Goal: Task Accomplishment & Management: Manage account settings

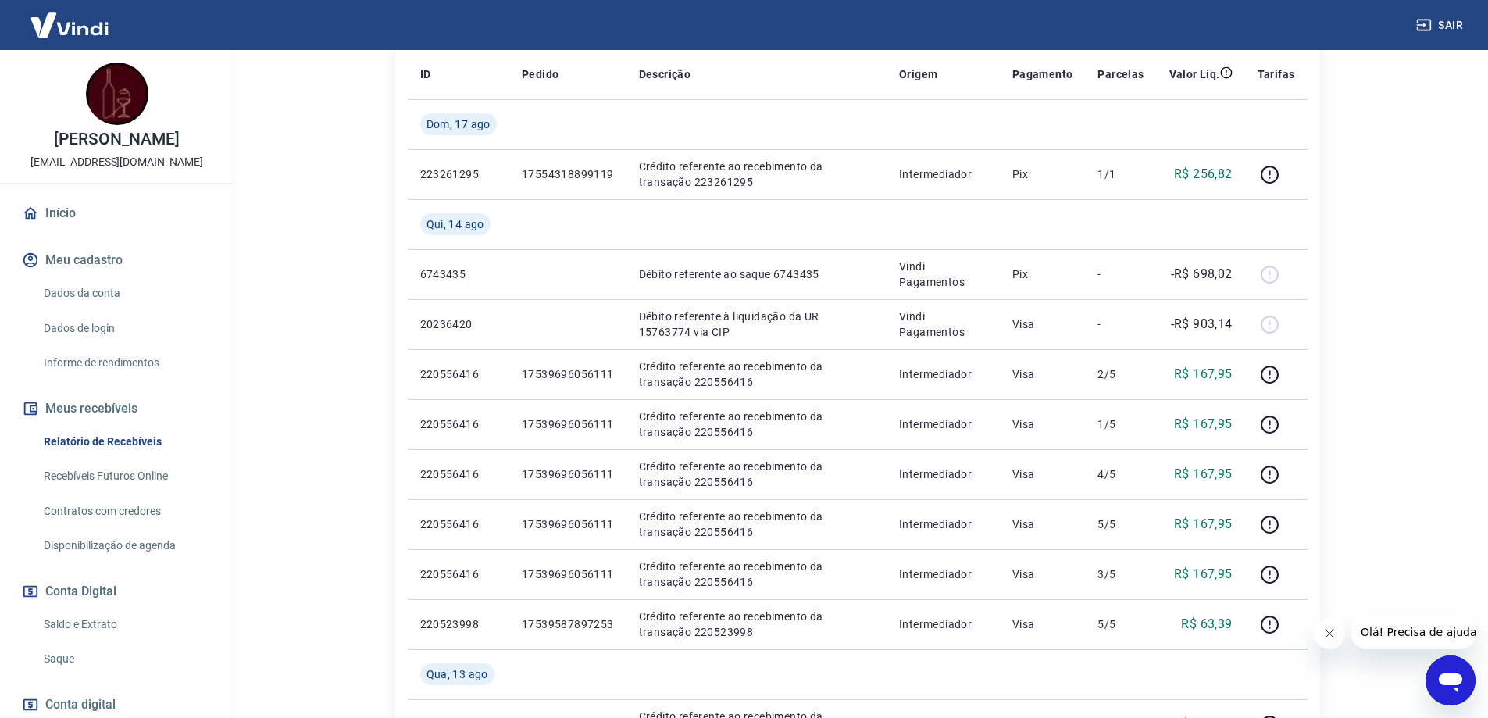
scroll to position [312, 0]
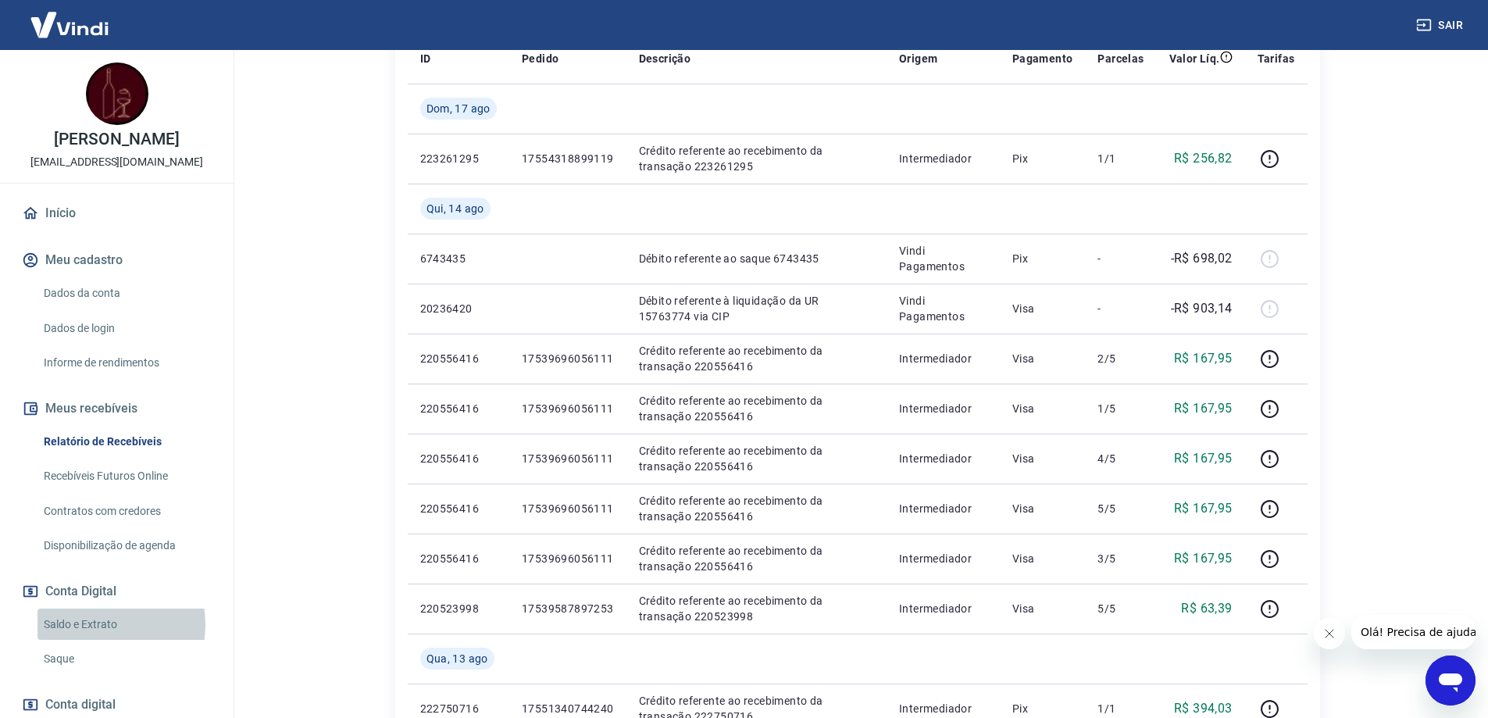
click at [96, 640] on link "Saldo e Extrato" at bounding box center [125, 624] width 177 height 32
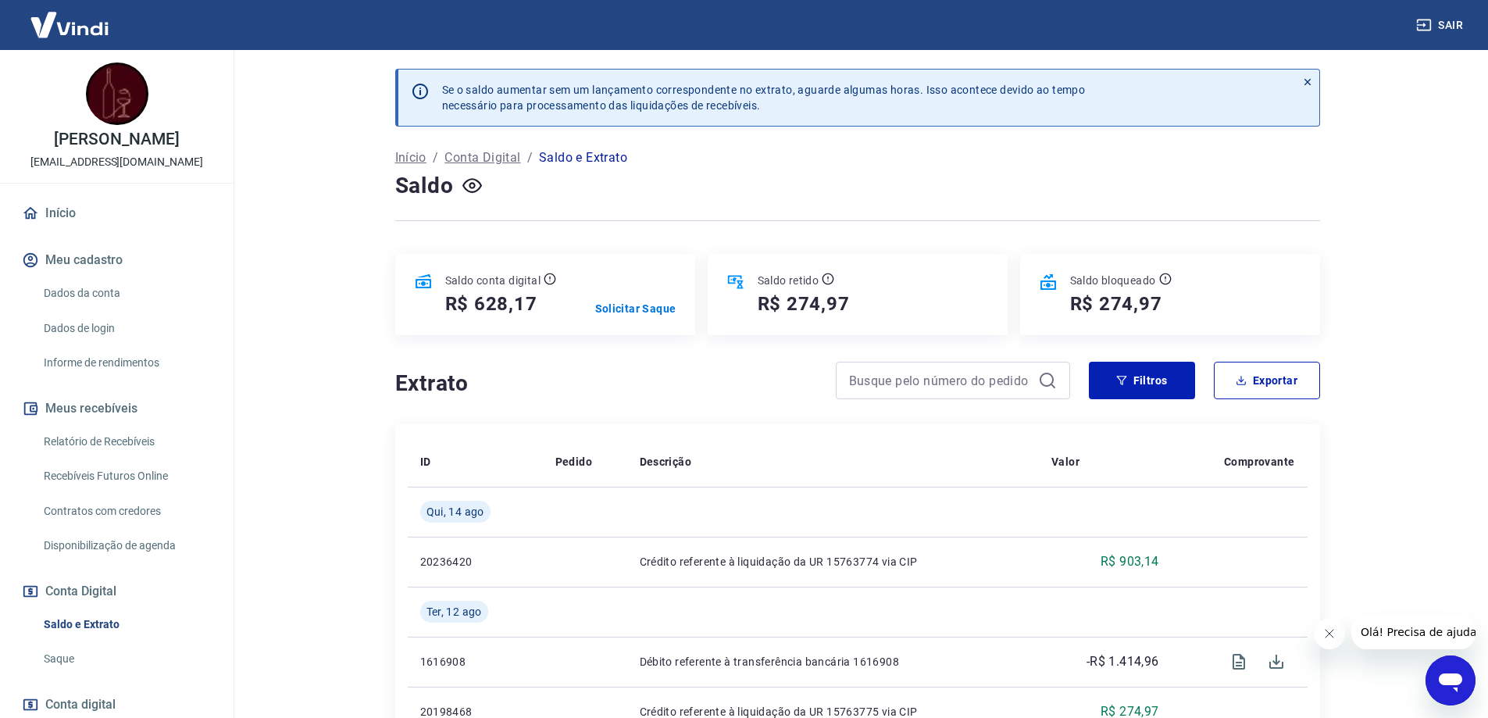
click at [81, 675] on link "Saque" at bounding box center [125, 659] width 177 height 32
